Goal: Navigation & Orientation: Find specific page/section

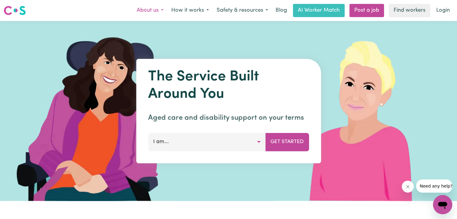
click at [158, 11] on button "About us" at bounding box center [150, 10] width 35 height 13
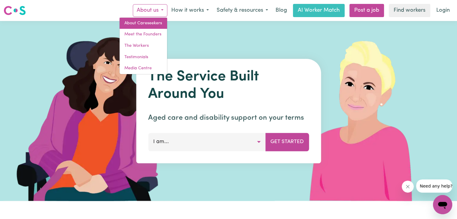
click at [160, 23] on link "About Careseekers" at bounding box center [143, 23] width 47 height 11
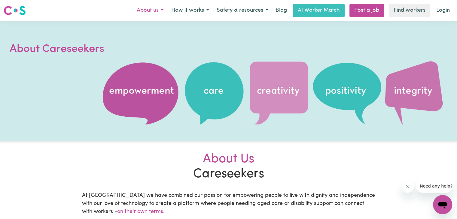
click at [161, 11] on button "About us" at bounding box center [150, 10] width 35 height 13
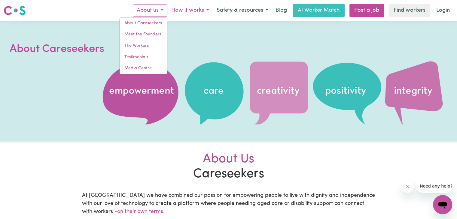
click at [202, 12] on button "How it works" at bounding box center [189, 10] width 45 height 13
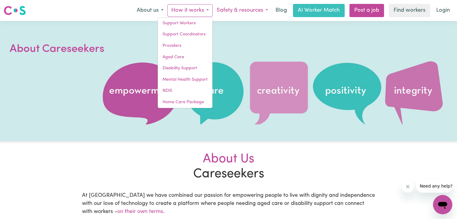
click at [258, 12] on button "Safety & resources" at bounding box center [242, 10] width 59 height 13
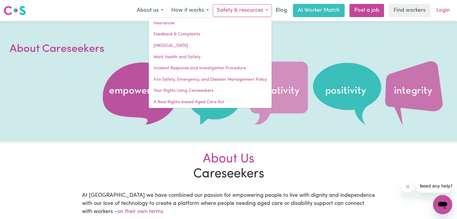
click at [448, 11] on link "Login" at bounding box center [442, 10] width 21 height 13
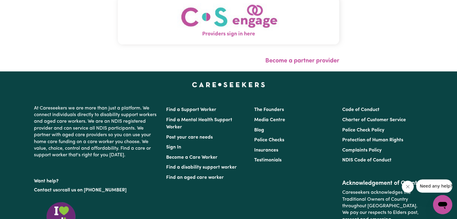
scroll to position [180, 0]
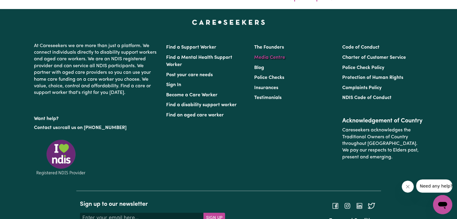
click at [266, 60] on link "Media Centre" at bounding box center [269, 57] width 31 height 5
